Goal: Transaction & Acquisition: Purchase product/service

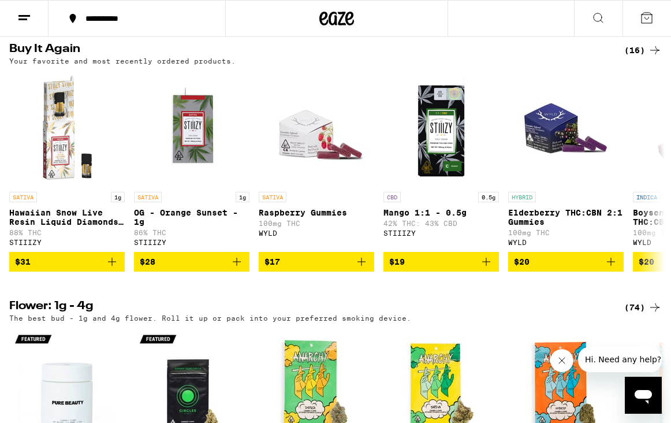
scroll to position [927, 0]
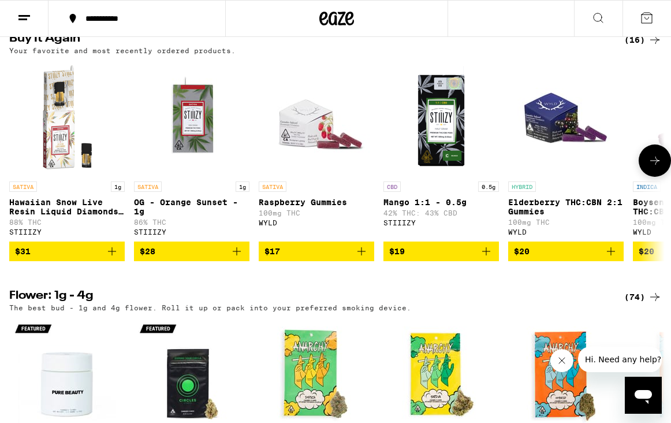
click at [110, 258] on icon "Add to bag" at bounding box center [112, 251] width 14 height 14
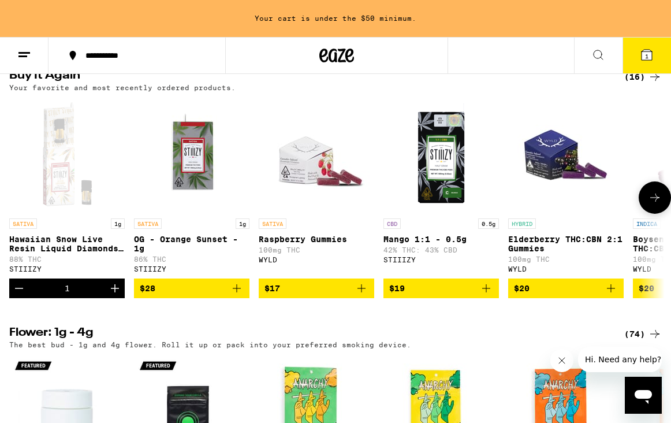
click at [234, 295] on icon "Add to bag" at bounding box center [237, 288] width 14 height 14
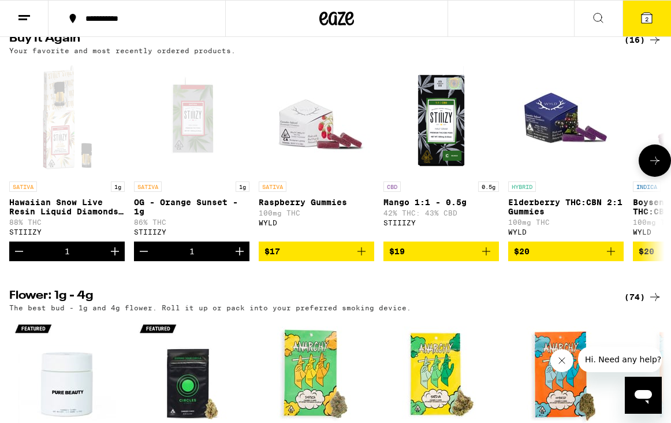
click at [359, 258] on icon "Add to bag" at bounding box center [362, 251] width 14 height 14
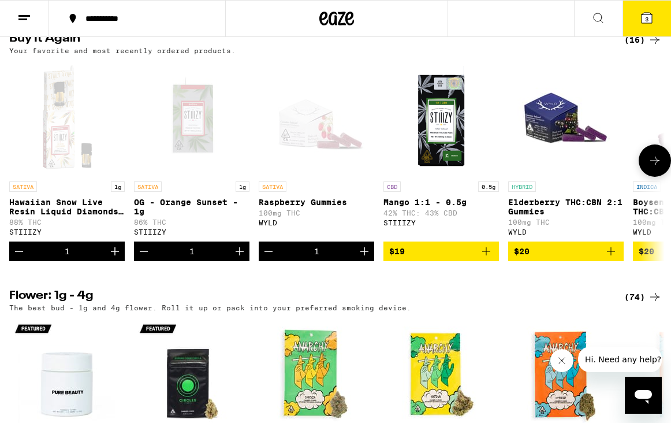
click at [359, 258] on icon "Increment" at bounding box center [364, 251] width 14 height 14
click at [238, 258] on icon "Increment" at bounding box center [240, 251] width 14 height 14
click at [648, 18] on button "6" at bounding box center [646, 19] width 49 height 36
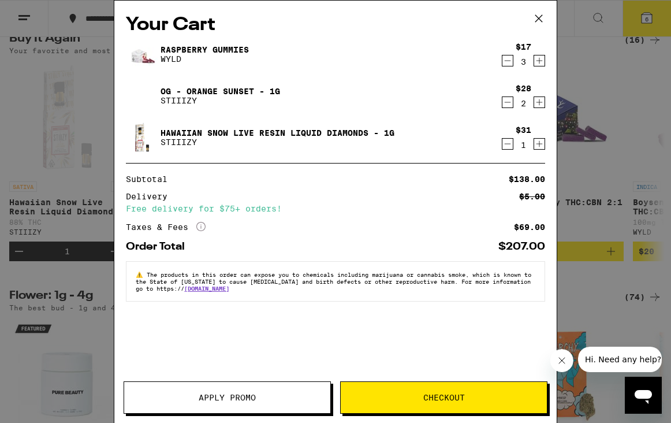
click at [507, 103] on icon "Decrement" at bounding box center [507, 102] width 10 height 14
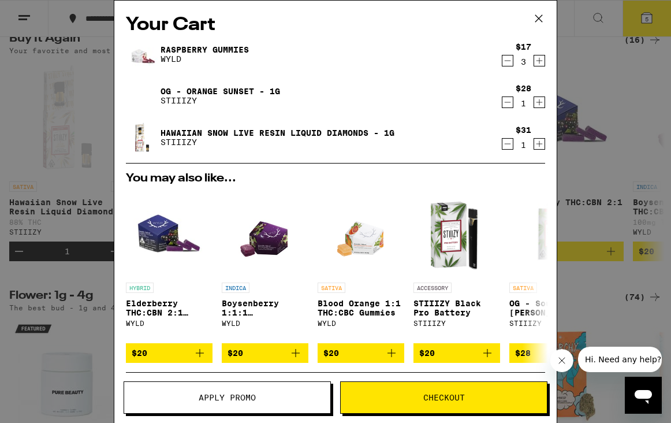
click at [390, 397] on span "Checkout" at bounding box center [444, 397] width 206 height 8
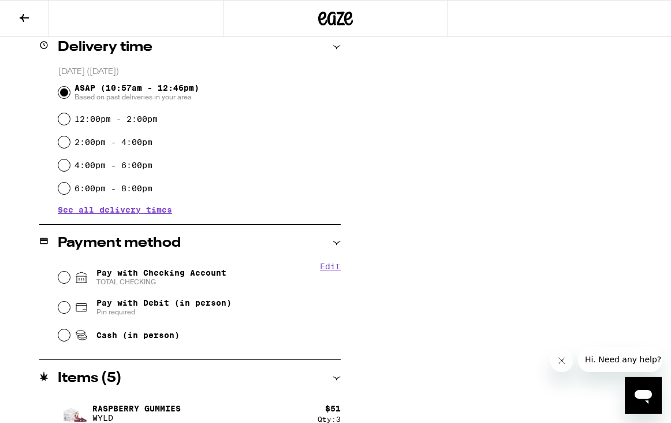
scroll to position [293, 0]
click at [65, 278] on input "Pay with Checking Account TOTAL CHECKING" at bounding box center [64, 277] width 12 height 12
radio input "true"
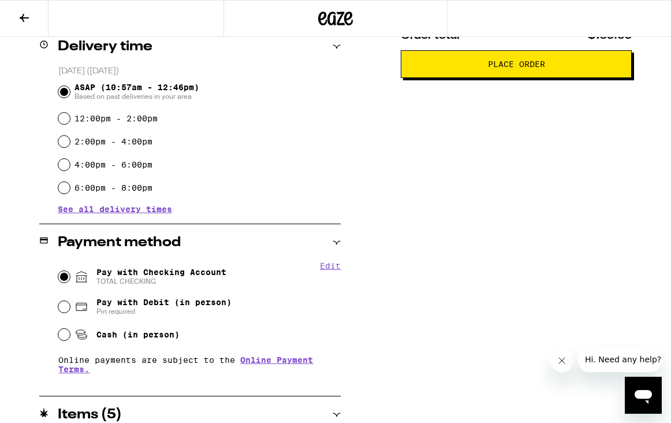
click at [462, 65] on span "Place Order" at bounding box center [516, 64] width 211 height 8
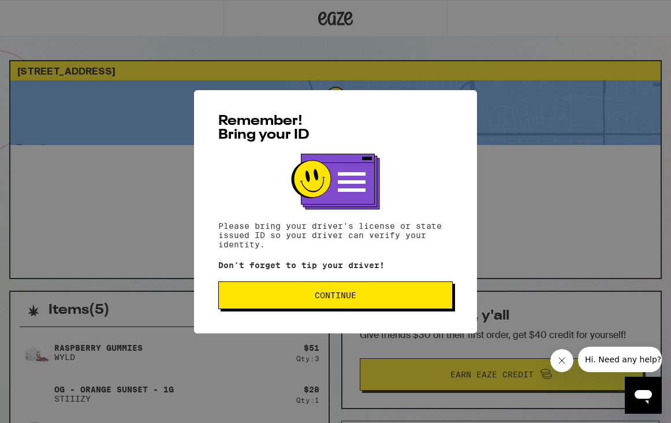
click at [312, 299] on span "Continue" at bounding box center [335, 295] width 215 height 8
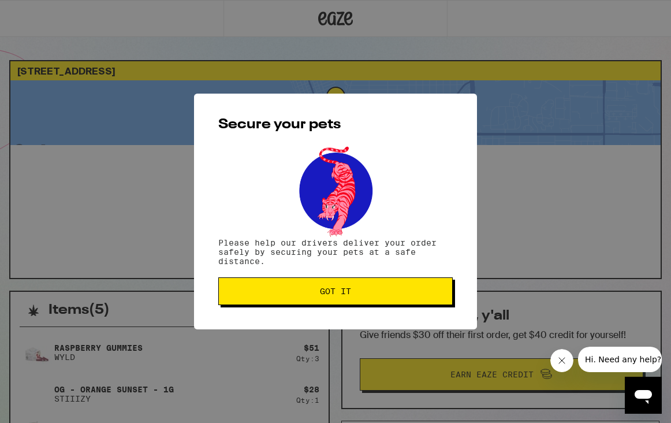
click at [312, 300] on button "Got it" at bounding box center [335, 291] width 234 height 28
